Goal: Task Accomplishment & Management: Manage account settings

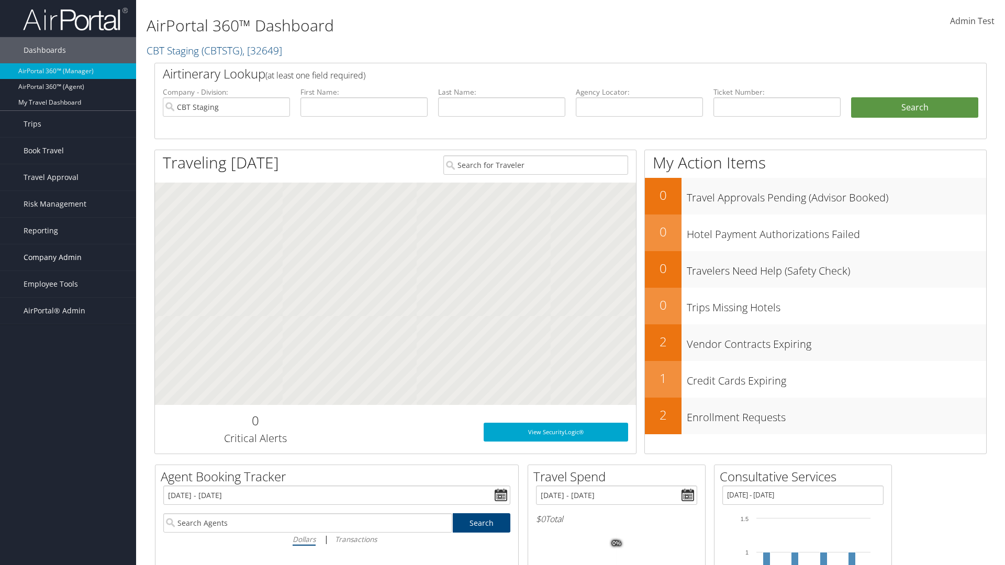
click at [68, 258] on span "Company Admin" at bounding box center [53, 258] width 58 height 26
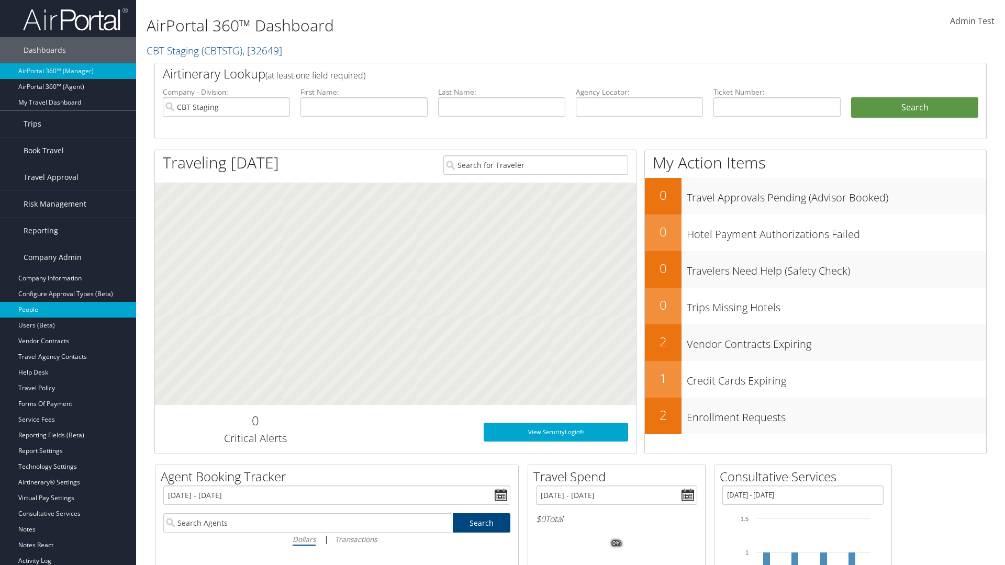
click at [68, 310] on link "People" at bounding box center [68, 310] width 136 height 16
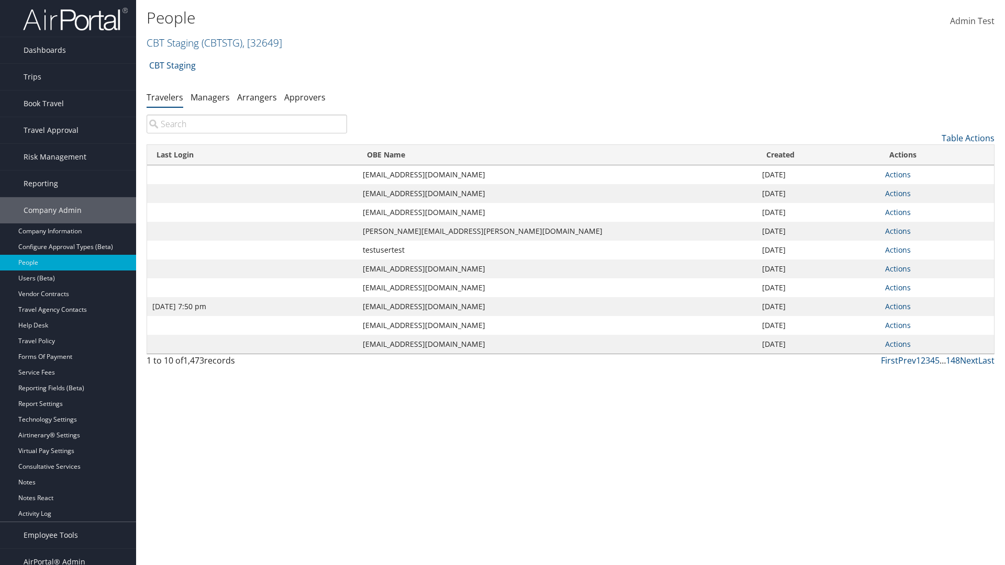
click at [247, 124] on input "search" at bounding box center [247, 124] width 201 height 19
type input "Jan 9, 2024 7:50 pm"
